Goal: Find specific page/section: Find specific page/section

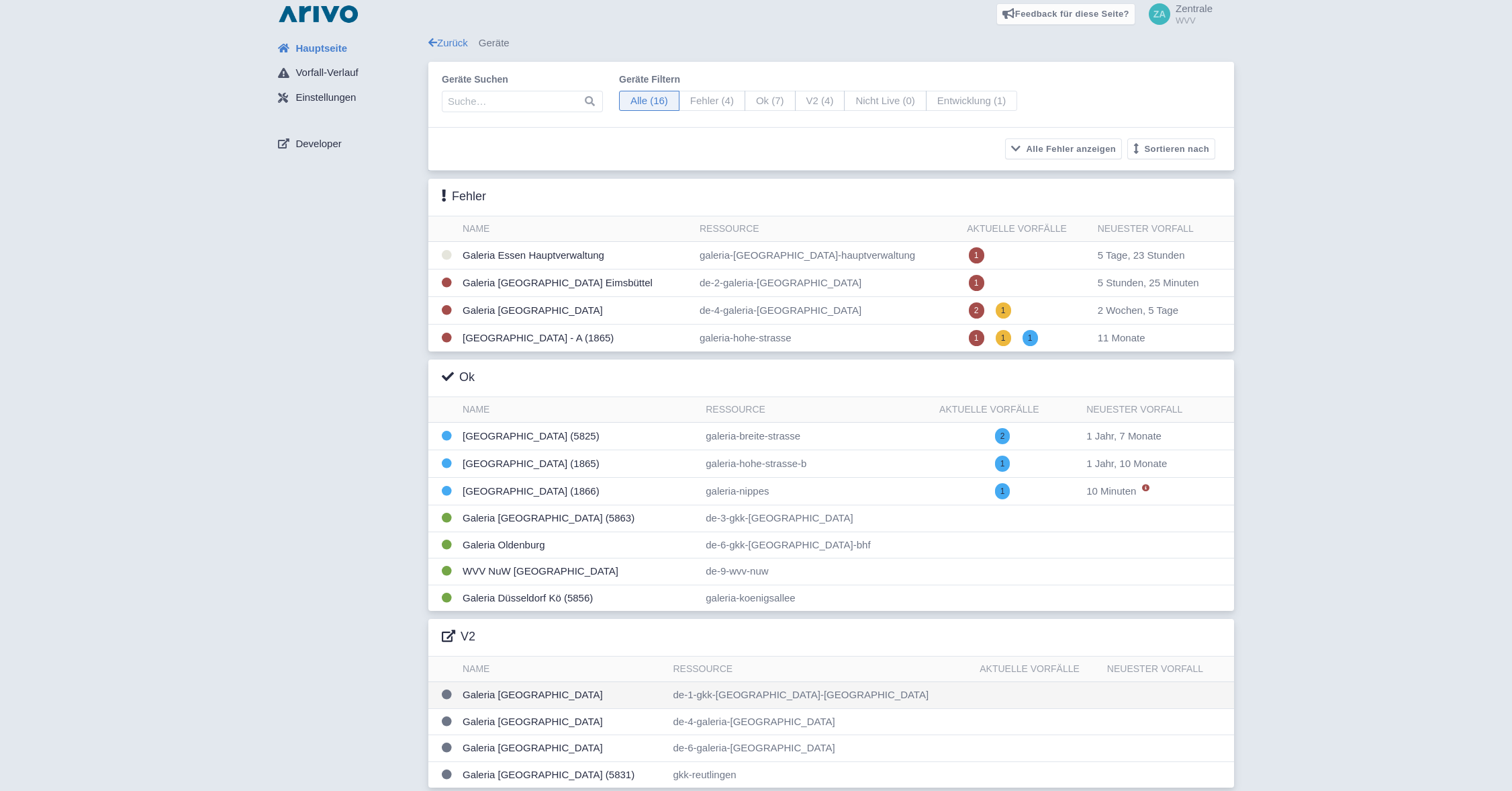
scroll to position [13, 0]
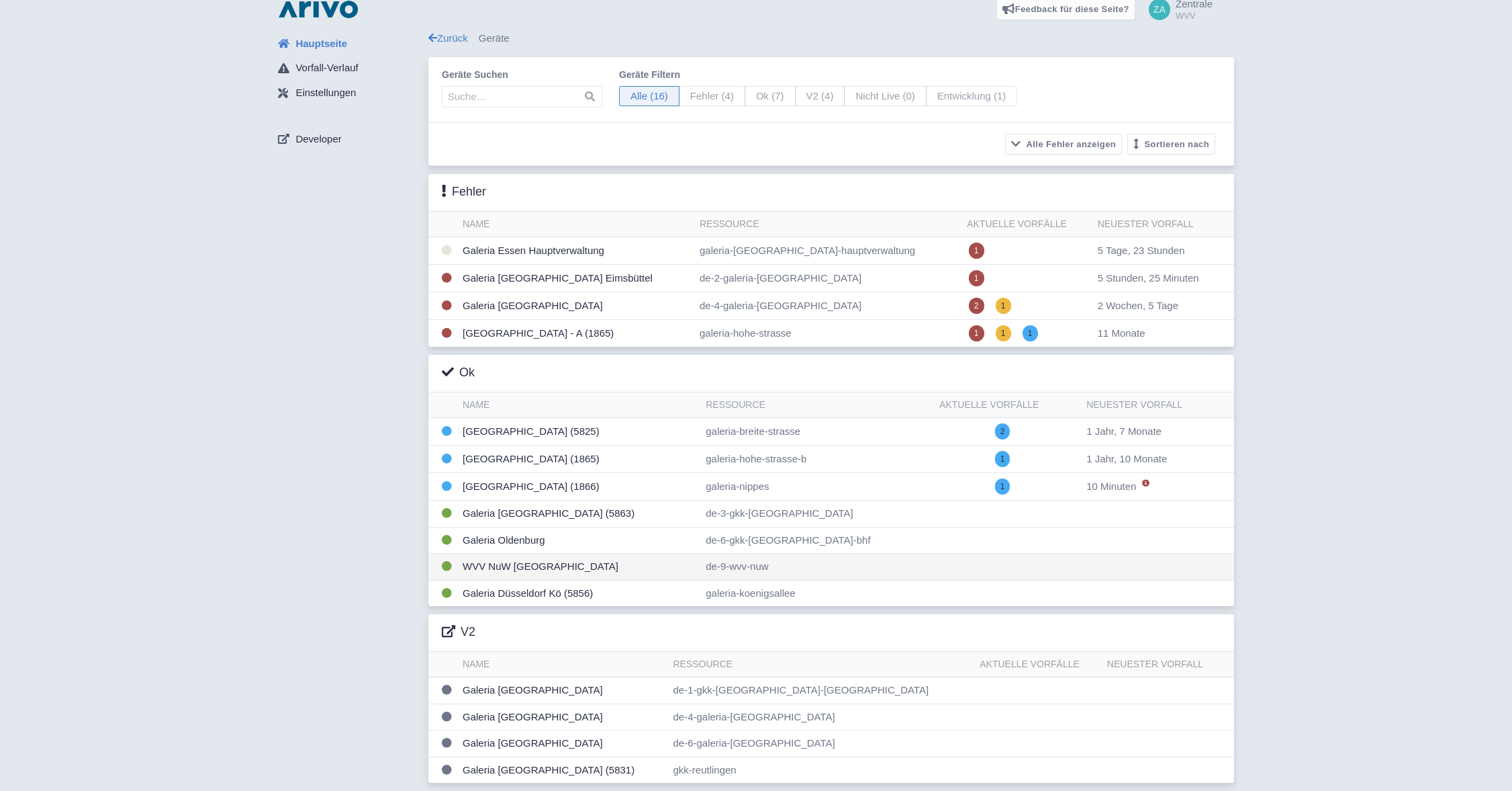
click at [541, 566] on td "WVV NuW [GEOGRAPHIC_DATA]" at bounding box center [579, 566] width 243 height 27
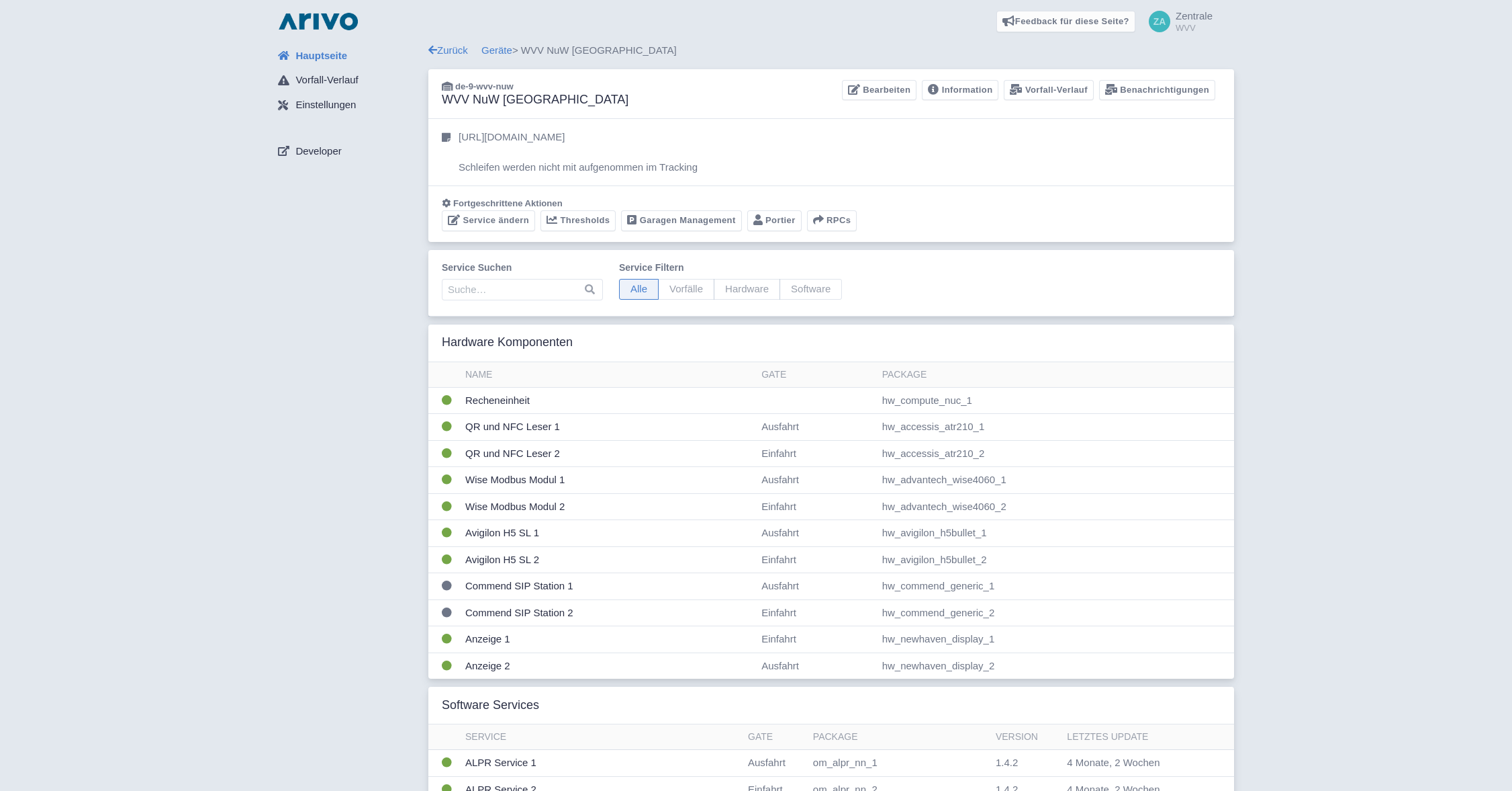
click at [413, 218] on div "Hauptseite Vorfall-Verlauf Einstellungen Developer" at bounding box center [347, 784] width 161 height 1484
click at [332, 19] on img at bounding box center [319, 21] width 86 height 21
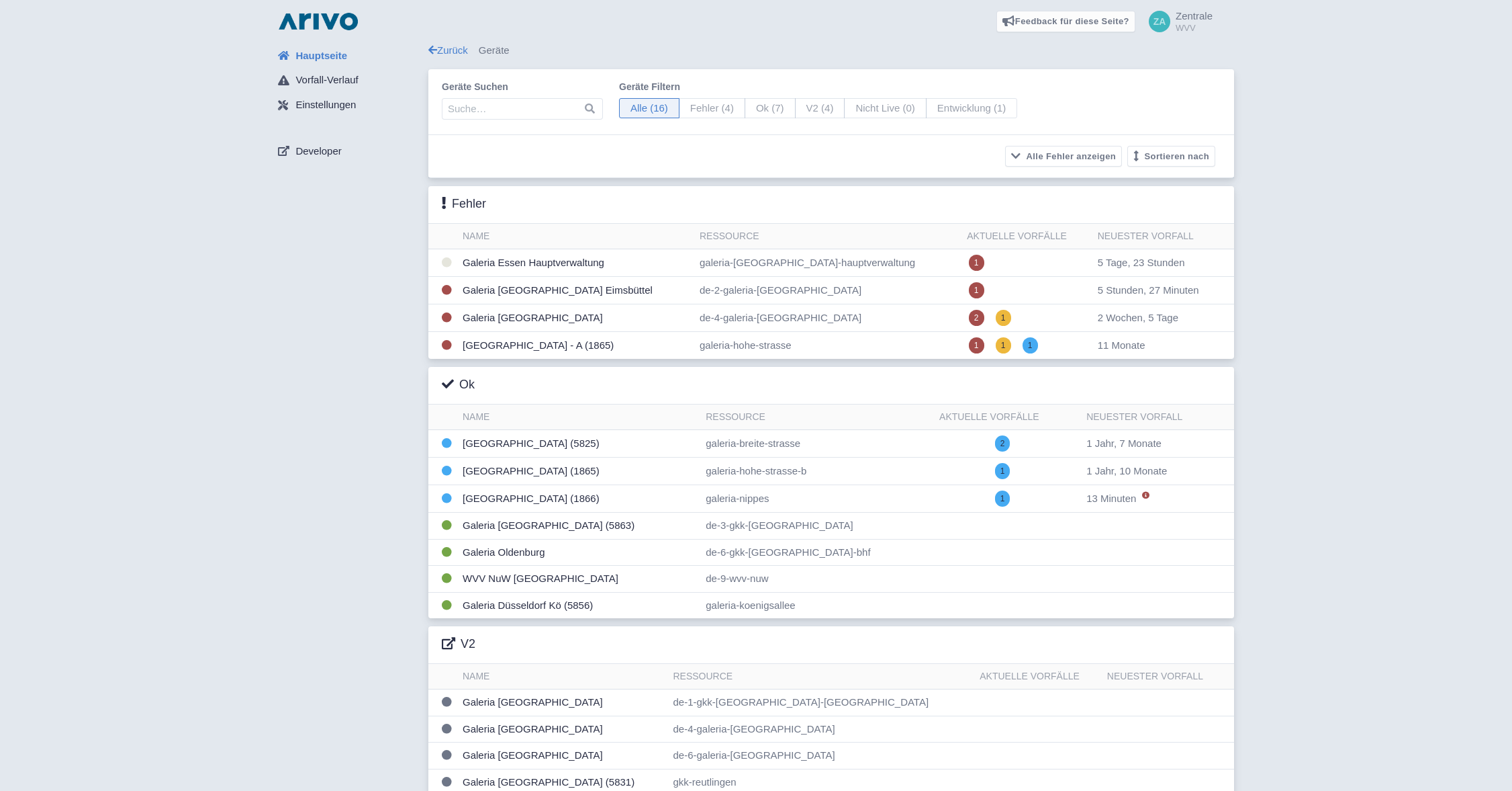
click at [1186, 19] on span "Zentrale" at bounding box center [1194, 16] width 37 height 12
click at [1144, 121] on link "Abmelden" at bounding box center [1146, 123] width 131 height 21
click at [536, 579] on td "WVV NuW [GEOGRAPHIC_DATA]" at bounding box center [579, 579] width 243 height 27
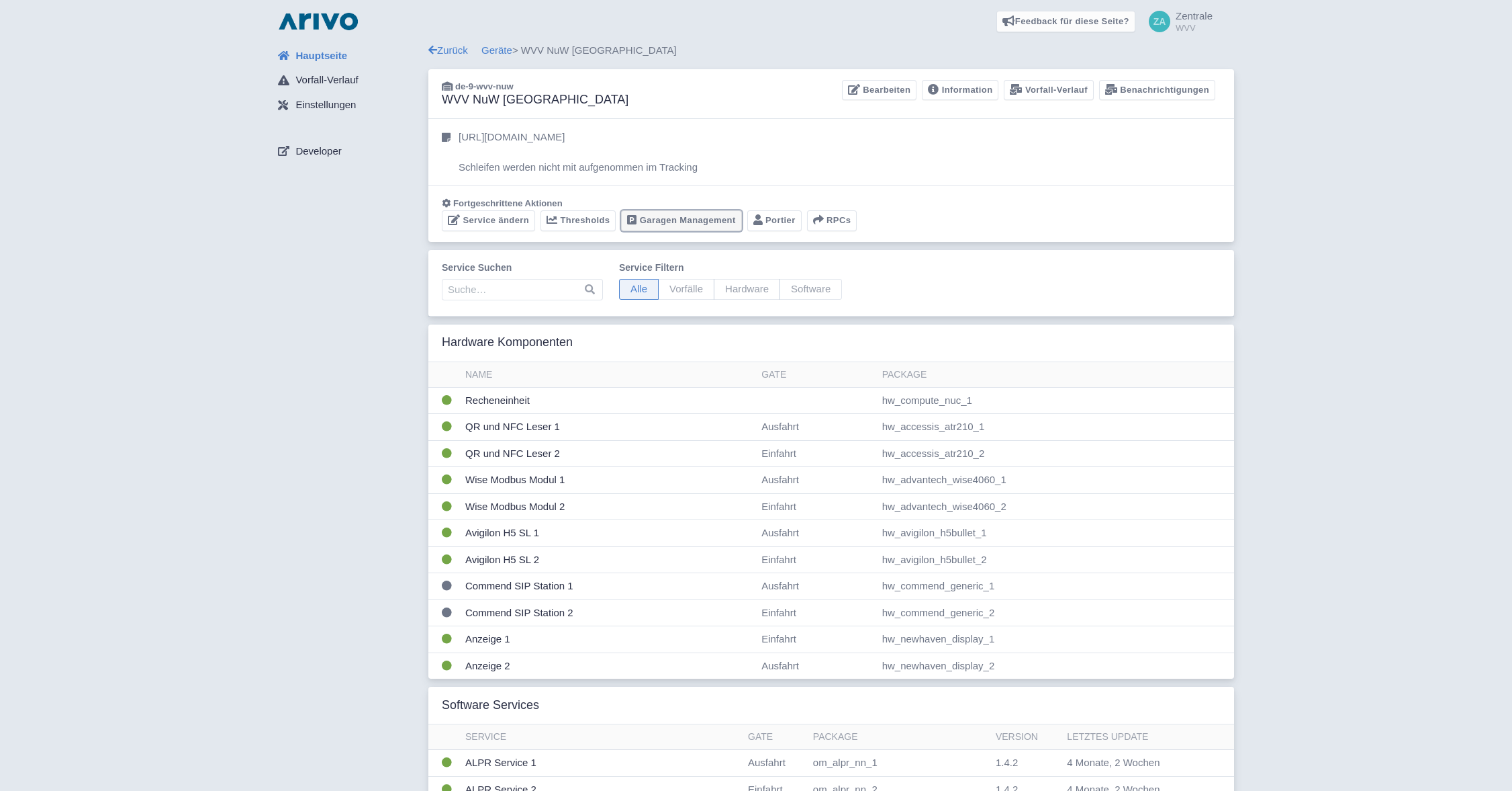
click at [694, 216] on link "Garagen Management" at bounding box center [682, 220] width 120 height 21
